Goal: Information Seeking & Learning: Learn about a topic

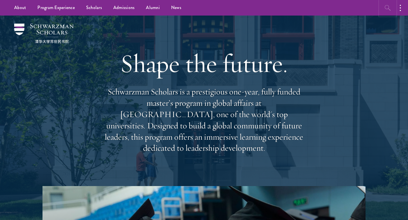
click at [391, 8] on button "button" at bounding box center [388, 8] width 16 height 16
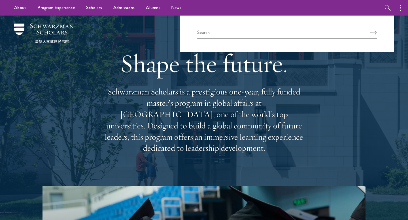
click at [129, 79] on h1 "Shape the future." at bounding box center [204, 64] width 204 height 32
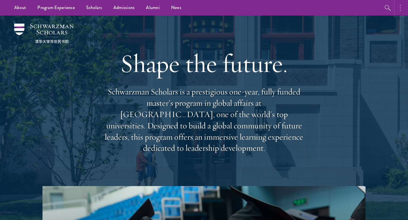
click at [399, 9] on button "button" at bounding box center [401, 8] width 12 height 16
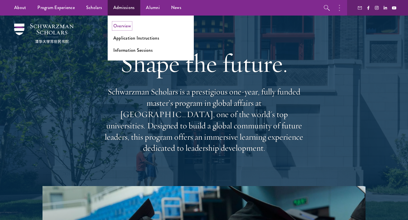
click at [117, 23] on link "Overview" at bounding box center [122, 26] width 18 height 7
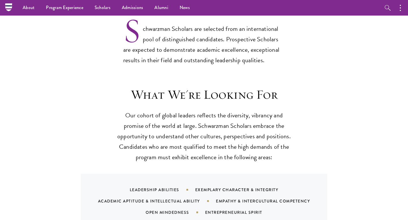
scroll to position [143, 0]
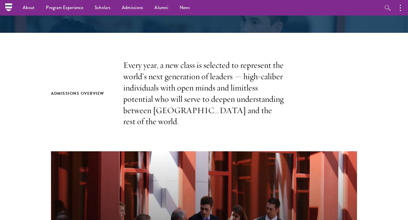
click at [161, 65] on p "Every year, a new class is selected to represent the world’s next generation of…" at bounding box center [203, 94] width 161 height 68
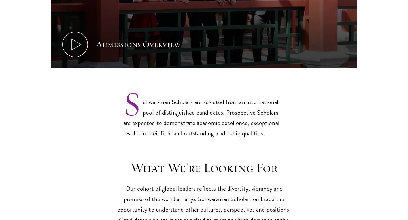
scroll to position [429, 0]
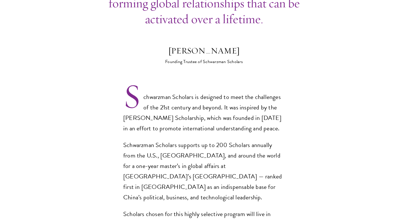
scroll to position [392, 0]
